Goal: Obtain resource: Download file/media

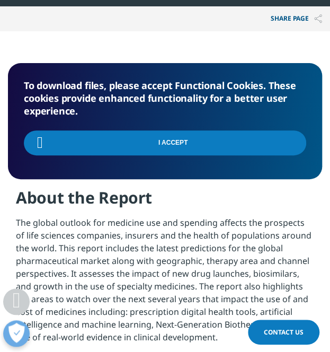
scroll to position [703, 314]
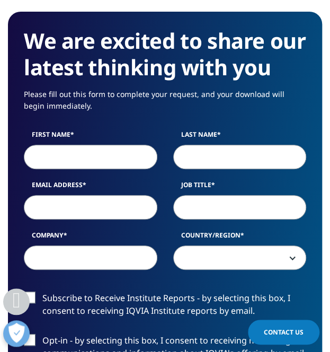
scroll to position [569, 0]
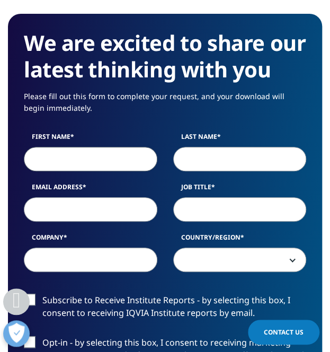
click at [87, 171] on input "First Name" at bounding box center [91, 159] width 134 height 24
type input "celz"
click at [225, 171] on input "Last Name" at bounding box center [240, 159] width 134 height 24
type input "yo"
click at [138, 222] on input "Email Address" at bounding box center [91, 209] width 134 height 24
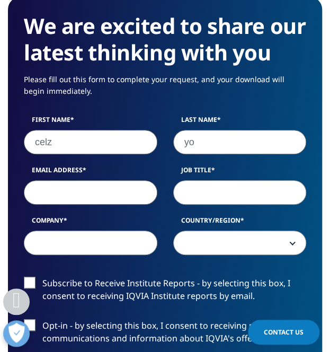
scroll to position [587, 0]
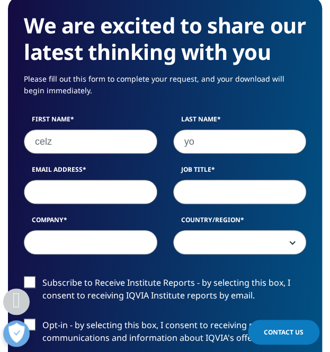
click at [109, 204] on input "Email Address" at bounding box center [91, 192] width 134 height 24
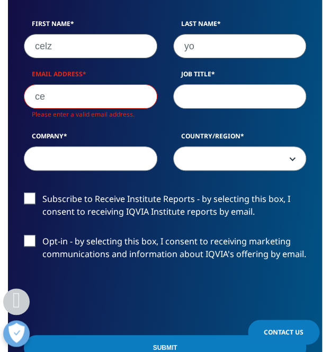
scroll to position [1135, 314]
click at [80, 109] on input "ce" at bounding box center [91, 96] width 134 height 24
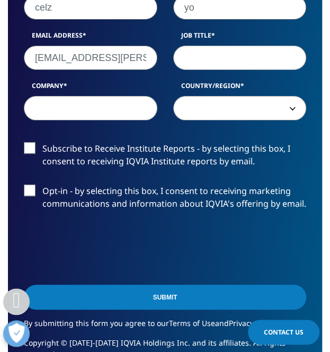
scroll to position [721, 0]
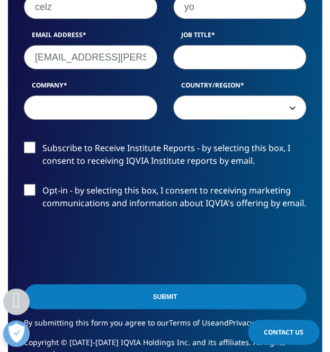
type input "[EMAIL_ADDRESS][PERSON_NAME][DOMAIN_NAME]"
click at [200, 69] on input "Job Title" at bounding box center [240, 57] width 134 height 24
type input "Worker"
click at [133, 120] on input "Company" at bounding box center [91, 107] width 134 height 24
click at [102, 120] on input "Company" at bounding box center [91, 107] width 134 height 24
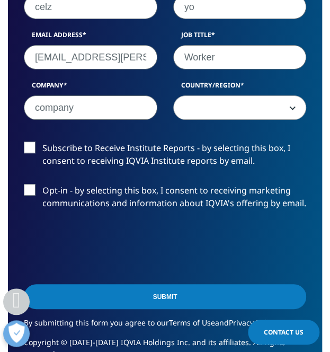
type input "company"
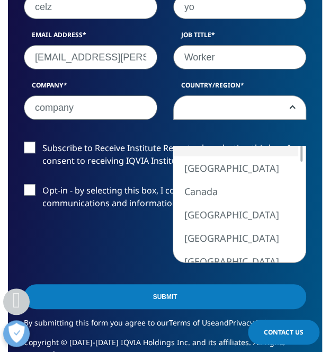
click at [228, 120] on span at bounding box center [240, 108] width 133 height 24
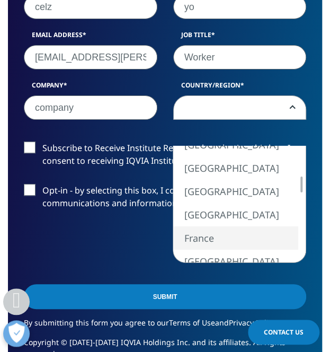
select select "France"
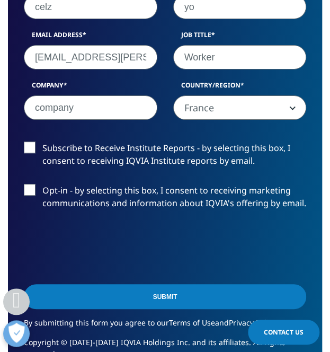
click at [191, 309] on input "Submit" at bounding box center [165, 296] width 282 height 25
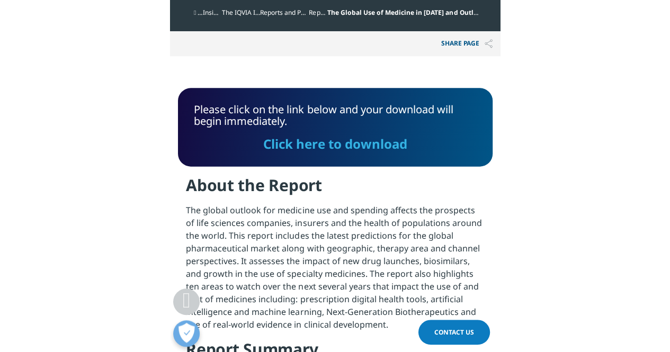
scroll to position [494, 0]
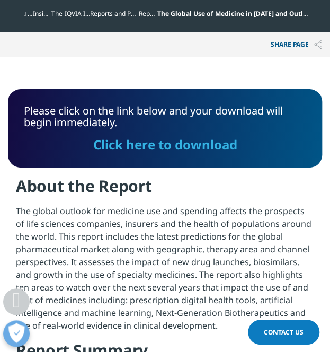
click at [145, 144] on link "Click here to download" at bounding box center [165, 144] width 144 height 17
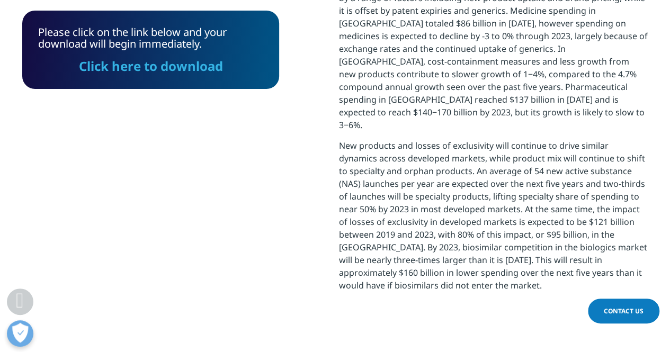
scroll to position [764, 0]
